Goal: Information Seeking & Learning: Find specific page/section

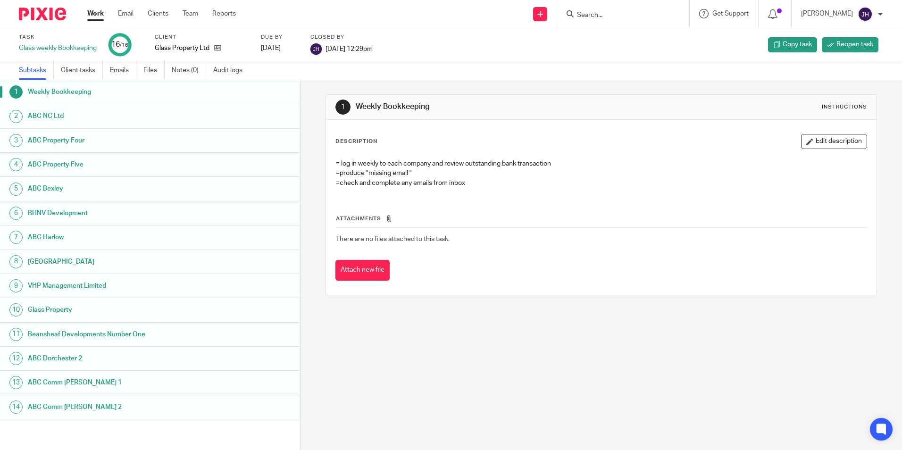
click at [615, 13] on input "Search" at bounding box center [618, 15] width 85 height 8
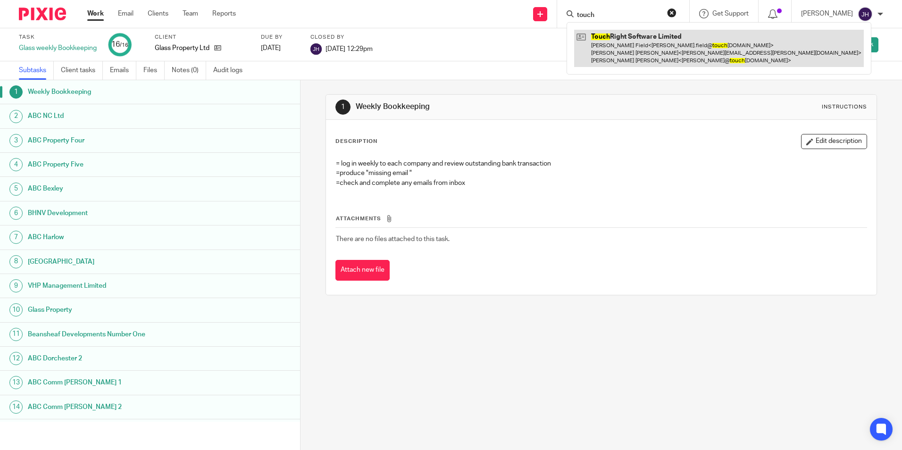
type input "touch"
click at [621, 41] on link at bounding box center [719, 48] width 290 height 37
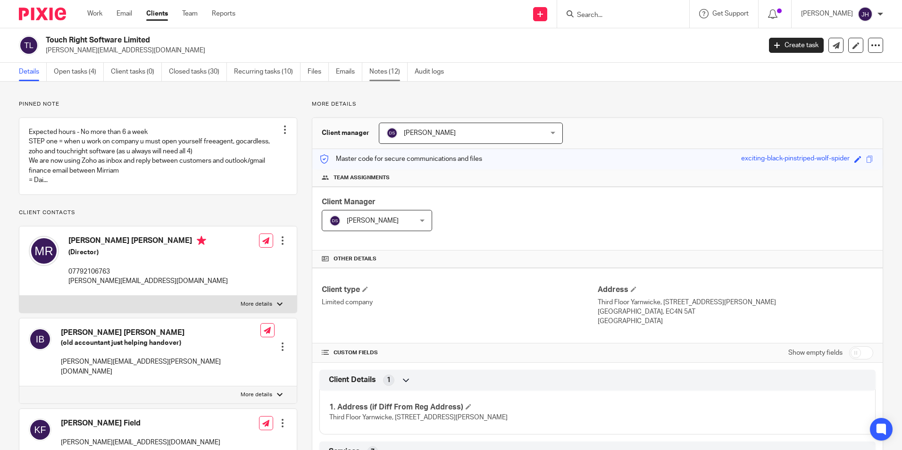
click at [375, 69] on link "Notes (12)" at bounding box center [388, 72] width 38 height 18
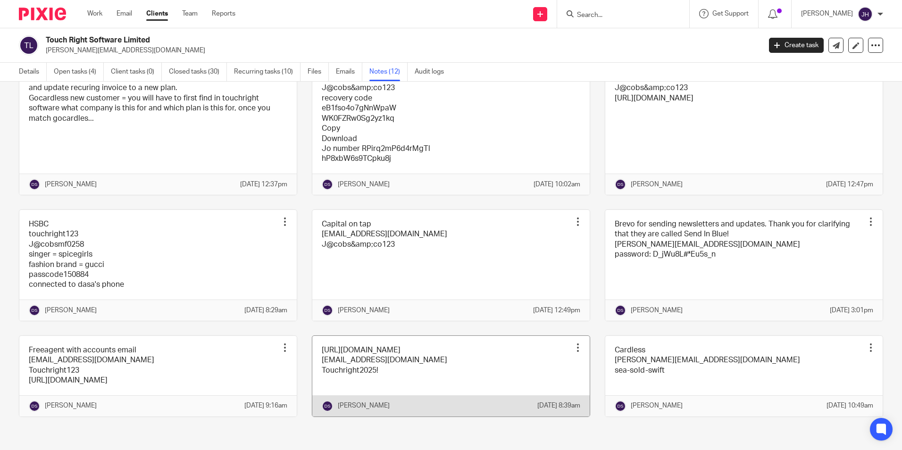
scroll to position [253, 0]
click at [436, 351] on link at bounding box center [450, 376] width 277 height 81
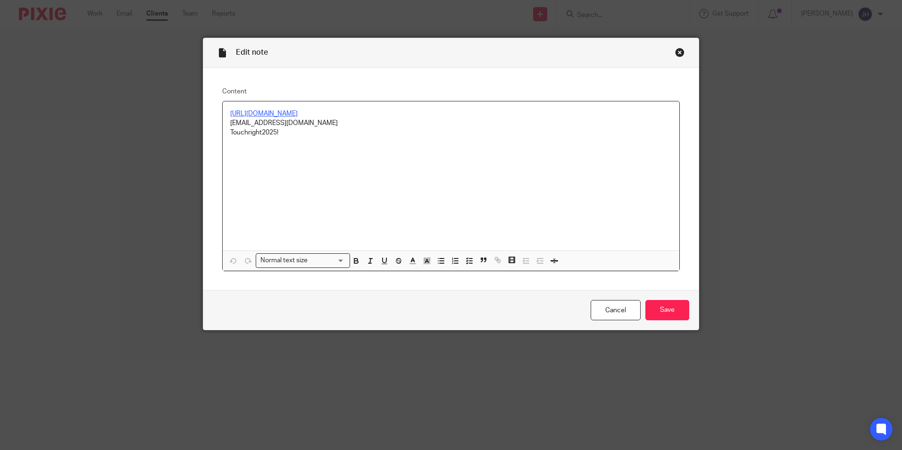
click at [298, 113] on u "https://app.touchrightsoftware.com/" at bounding box center [263, 113] width 67 height 7
drag, startPoint x: 325, startPoint y: 112, endPoint x: 372, endPoint y: 106, distance: 47.1
click at [372, 106] on div "https://app.touchrightsoftware.com/ accounts@touchrightsoftware.com Touchright2…" at bounding box center [451, 175] width 456 height 149
drag, startPoint x: 341, startPoint y: 114, endPoint x: 223, endPoint y: 110, distance: 118.4
click at [223, 110] on div "https://app.touchrightsoftware.com/ accounts@touchrightsoftware.com Touchright2…" at bounding box center [451, 175] width 456 height 149
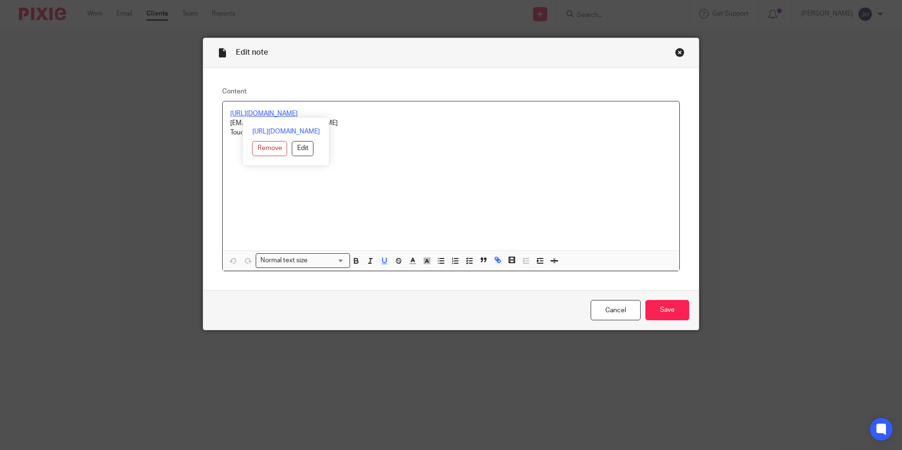
copy u "https://app.touchrightsoftware.com/"
